Goal: Information Seeking & Learning: Learn about a topic

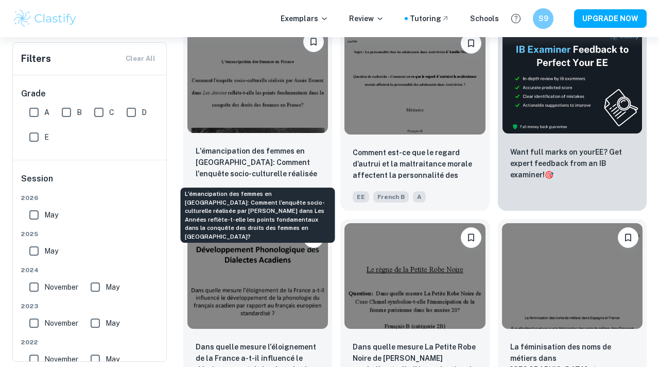
scroll to position [246, 0]
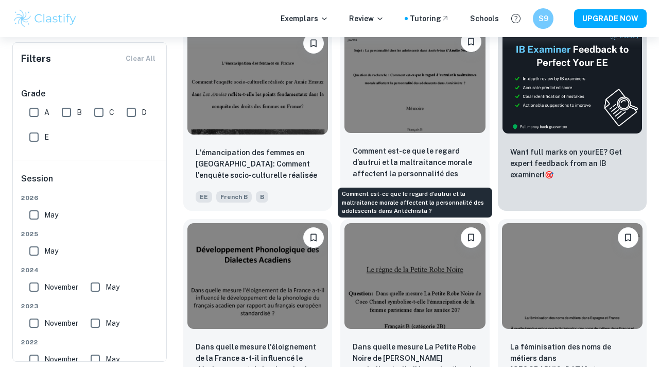
click at [374, 160] on p "Comment est-ce que le regard d’autrui et la maltraitance morale affectent la pe…" at bounding box center [415, 162] width 124 height 35
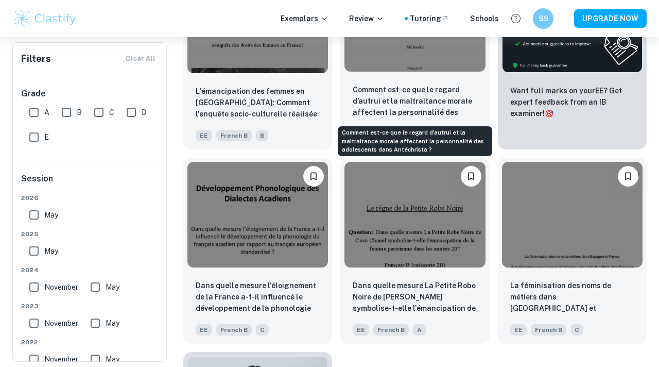
scroll to position [359, 0]
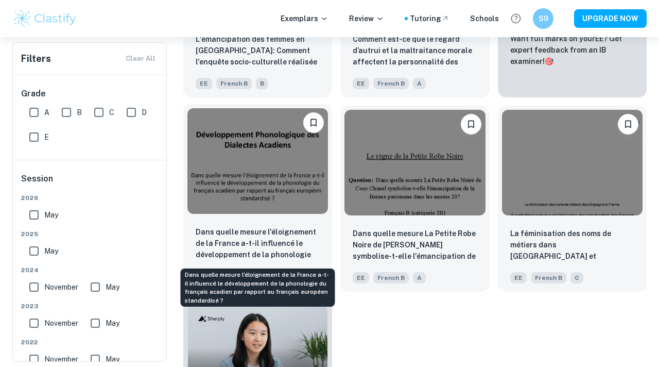
click at [238, 240] on p "Dans quelle mesure l'éloignement de la France a-t-il influencé le développement…" at bounding box center [258, 243] width 124 height 35
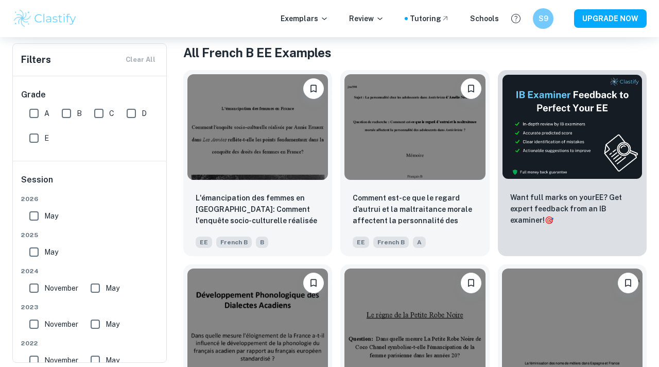
scroll to position [199, 0]
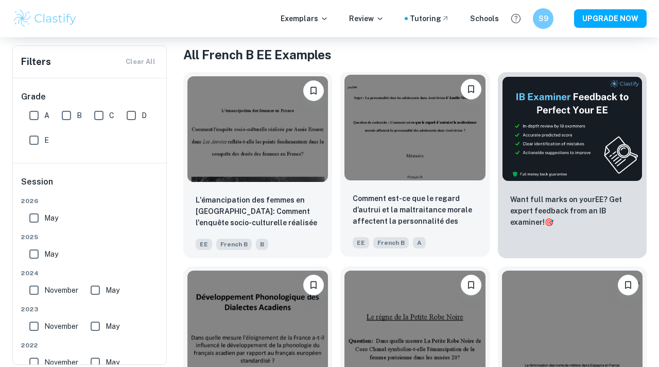
click at [464, 135] on img at bounding box center [414, 128] width 141 height 106
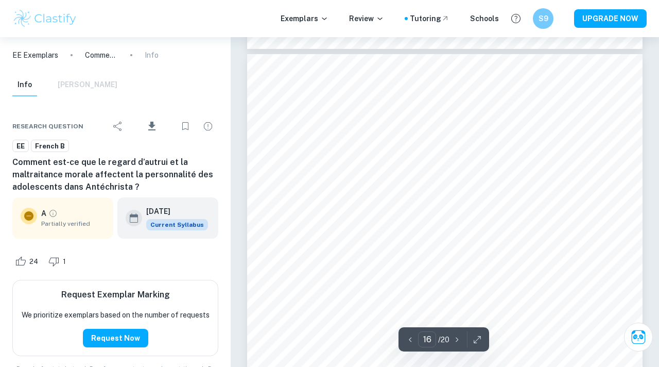
scroll to position [8718, 0]
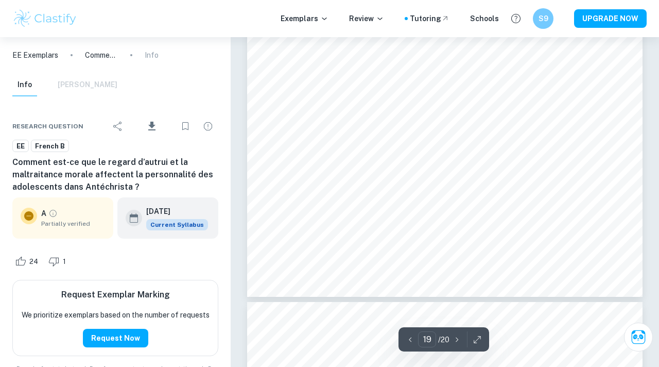
type input "20"
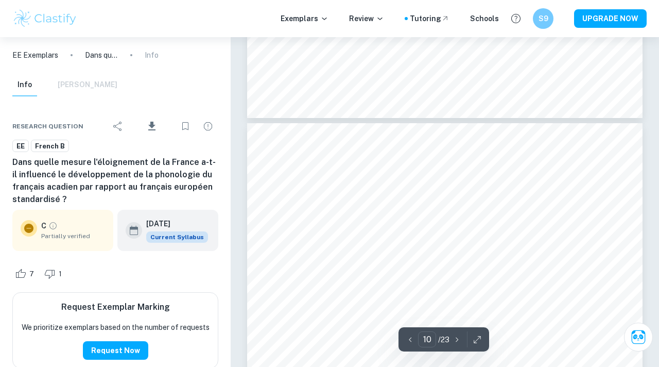
scroll to position [4892, 0]
type input "23"
